Goal: Check status: Check status

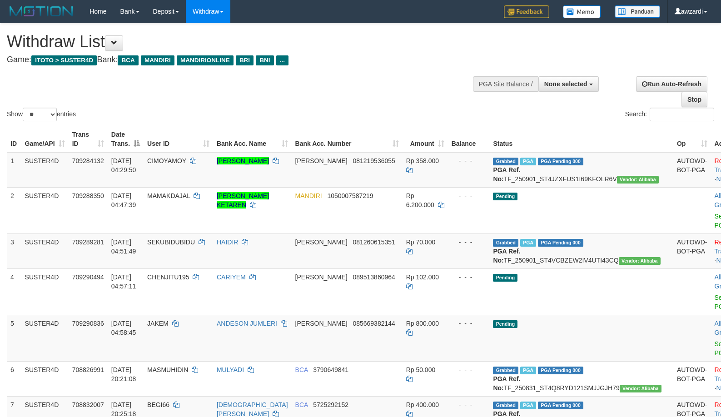
select select
select select "**"
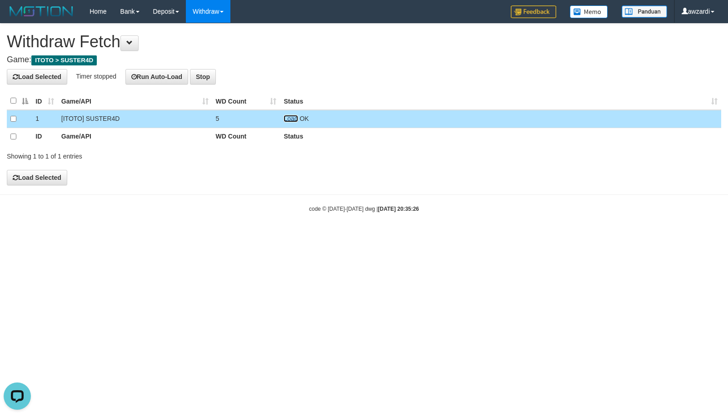
click at [291, 117] on link "Load" at bounding box center [291, 118] width 14 height 7
click at [285, 113] on td "Load OK" at bounding box center [500, 119] width 441 height 18
click at [292, 125] on td "Load OK" at bounding box center [500, 119] width 441 height 18
click at [291, 120] on link "Load" at bounding box center [291, 118] width 14 height 7
click at [289, 119] on link "Load" at bounding box center [291, 118] width 14 height 7
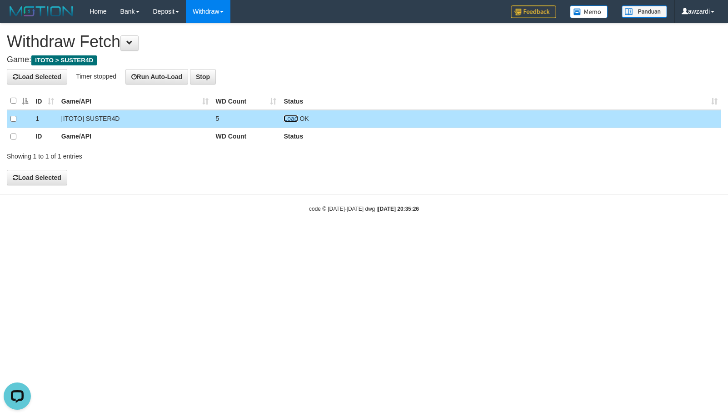
click at [296, 120] on link "Load" at bounding box center [291, 118] width 14 height 7
click at [284, 120] on link "Load" at bounding box center [291, 118] width 14 height 7
click at [287, 118] on span "Loading.." at bounding box center [297, 118] width 26 height 7
click at [292, 119] on link "Load" at bounding box center [291, 118] width 14 height 7
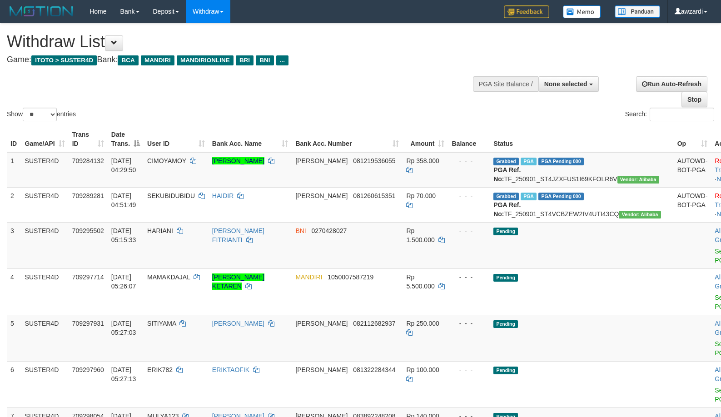
select select
select select "**"
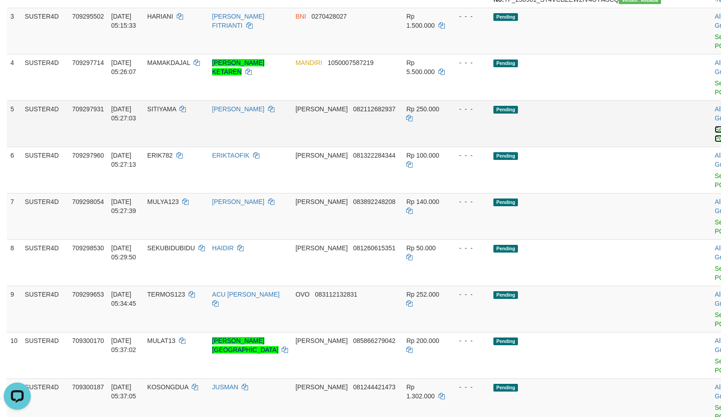
click at [715, 142] on link "Send PGA" at bounding box center [722, 134] width 15 height 16
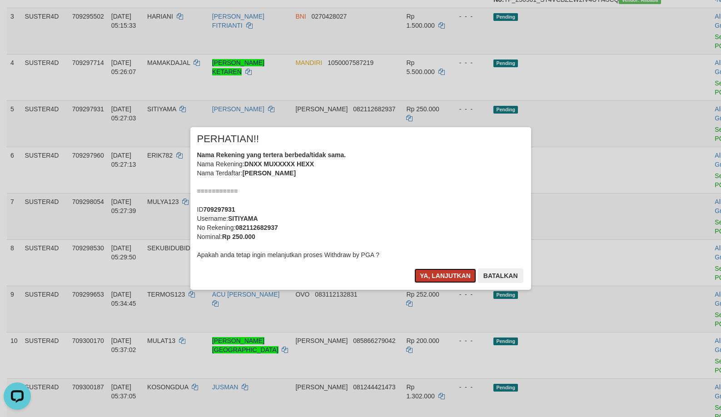
click at [450, 272] on button "Ya, lanjutkan" at bounding box center [445, 276] width 62 height 15
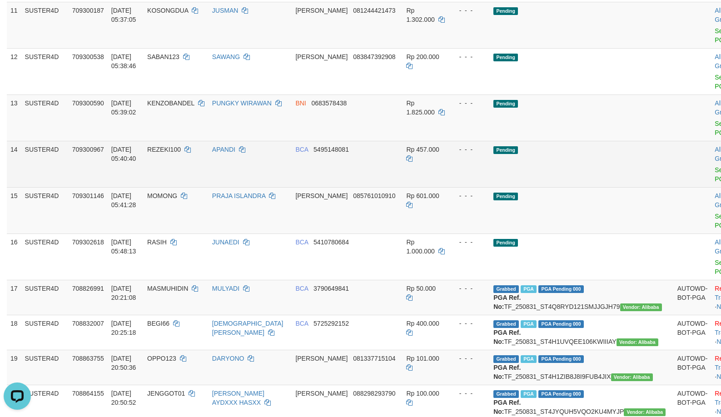
scroll to position [533, 0]
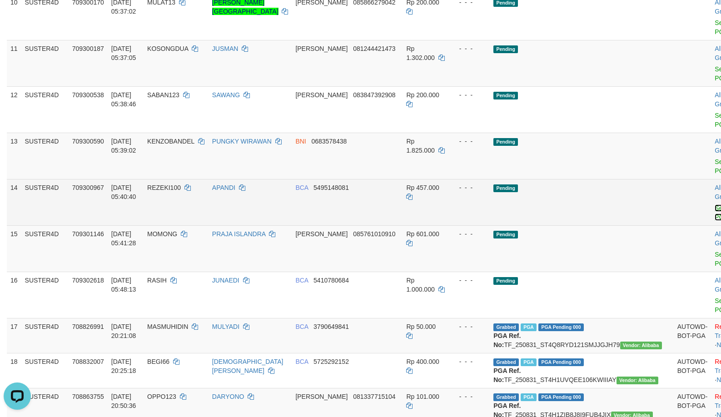
click at [715, 221] on link "Send PGA" at bounding box center [722, 213] width 15 height 16
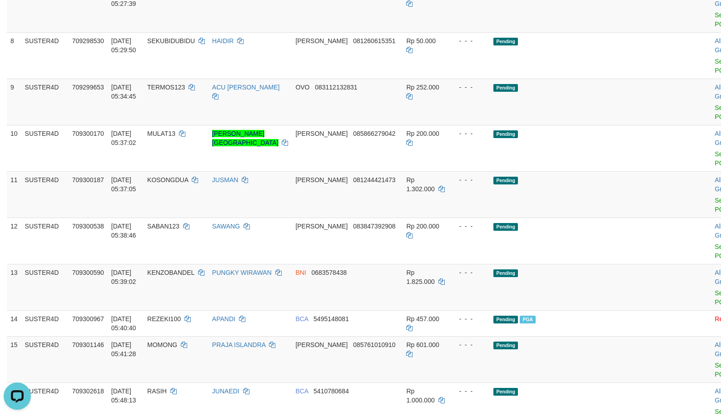
scroll to position [396, 0]
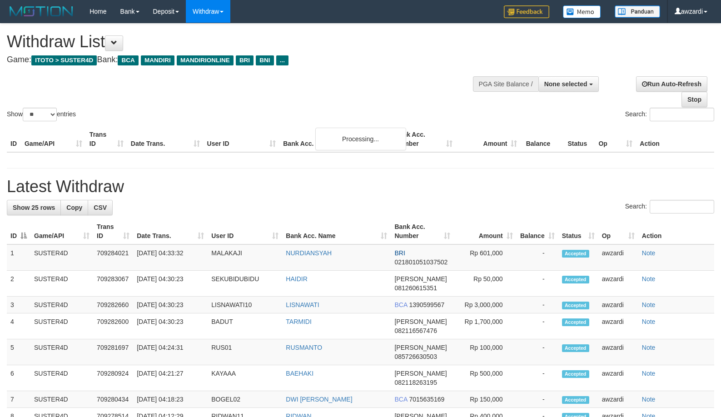
select select
select select "**"
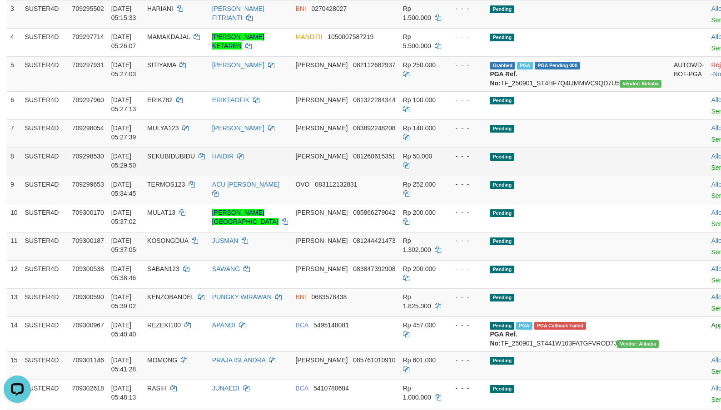
scroll to position [249, 0]
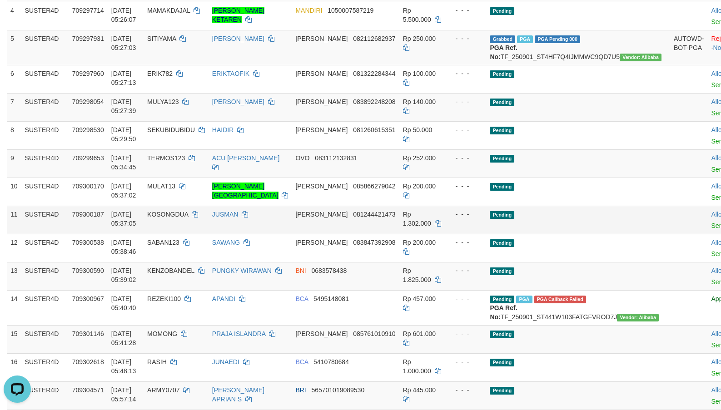
click at [503, 234] on td "Pending" at bounding box center [578, 220] width 184 height 28
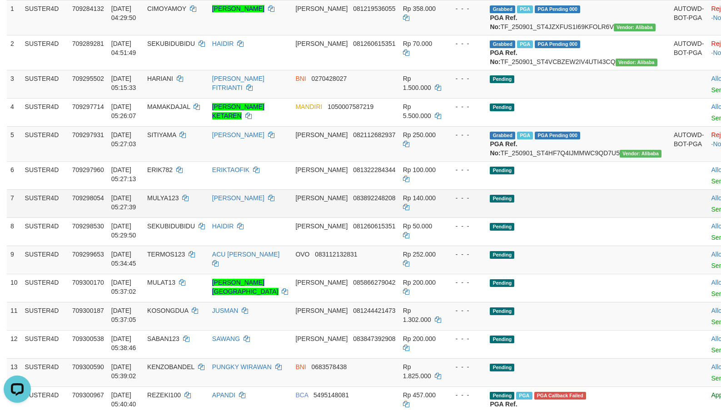
scroll to position [182, 0]
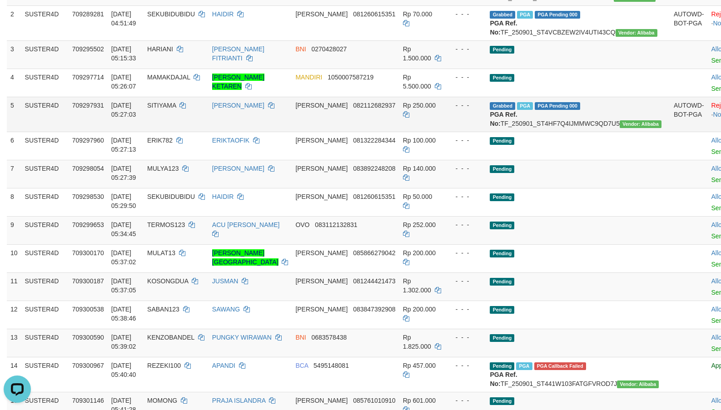
click at [165, 109] on span "SITIYAMA" at bounding box center [161, 105] width 29 height 7
copy td "SITIYAMA"
click at [165, 109] on span "SITIYAMA" at bounding box center [161, 105] width 29 height 7
click at [268, 109] on icon at bounding box center [271, 105] width 6 height 6
copy td "SITIYAMA"
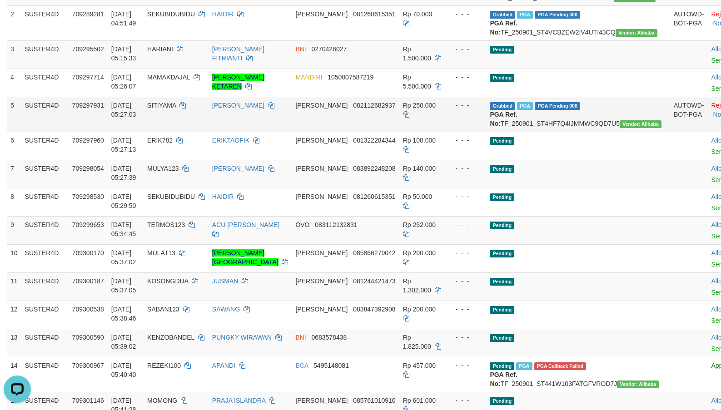
click at [511, 132] on td "Grabbed PGA PGA Pending 000 {"status":"000","data":{"unique_id":"695-709297931-…" at bounding box center [578, 114] width 184 height 35
copy td "TF_250901_ST4HF7Q4IJMMWC9QD7U5"
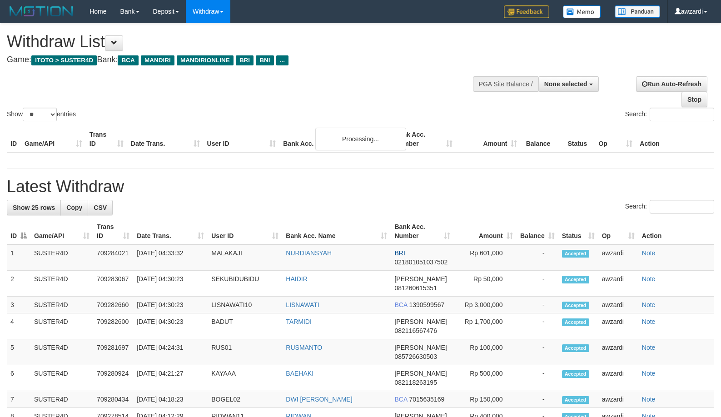
select select
select select "**"
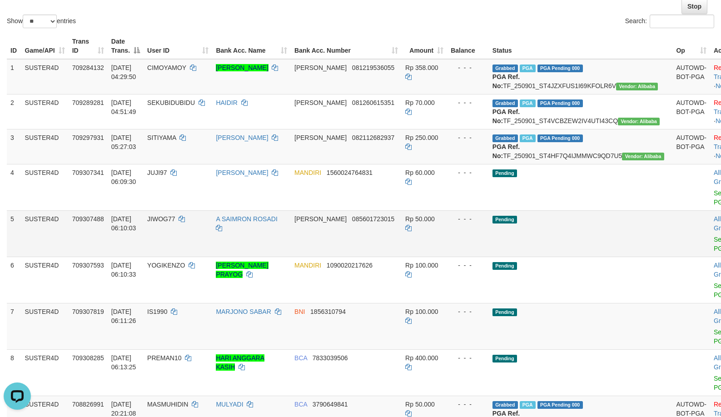
scroll to position [91, 0]
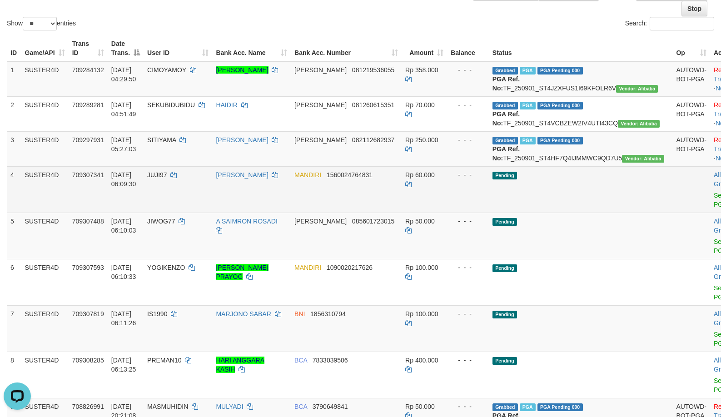
click at [560, 213] on td "Pending" at bounding box center [581, 189] width 184 height 46
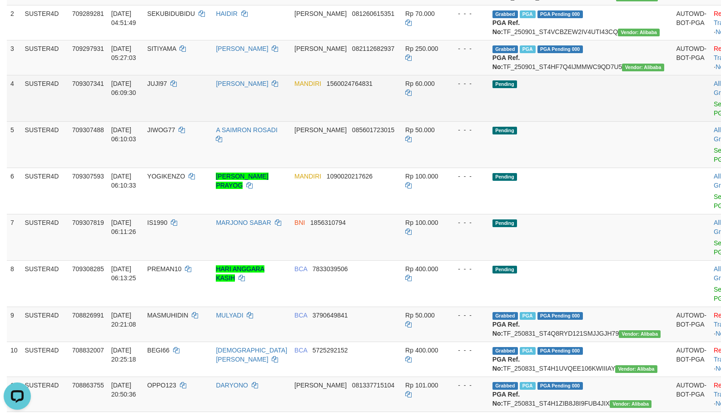
scroll to position [182, 0]
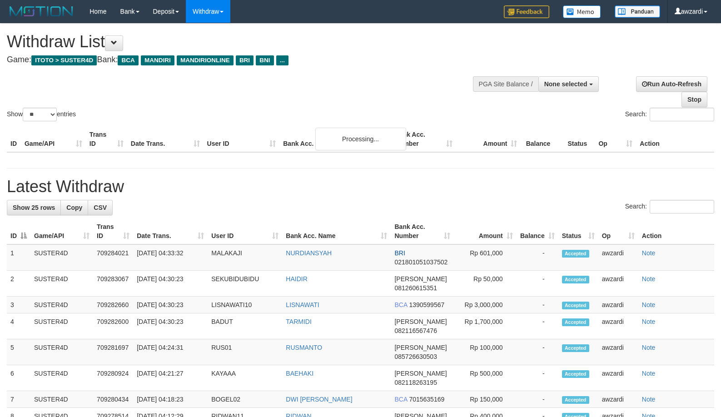
select select
select select "**"
select select
select select "**"
